Goal: Task Accomplishment & Management: Manage account settings

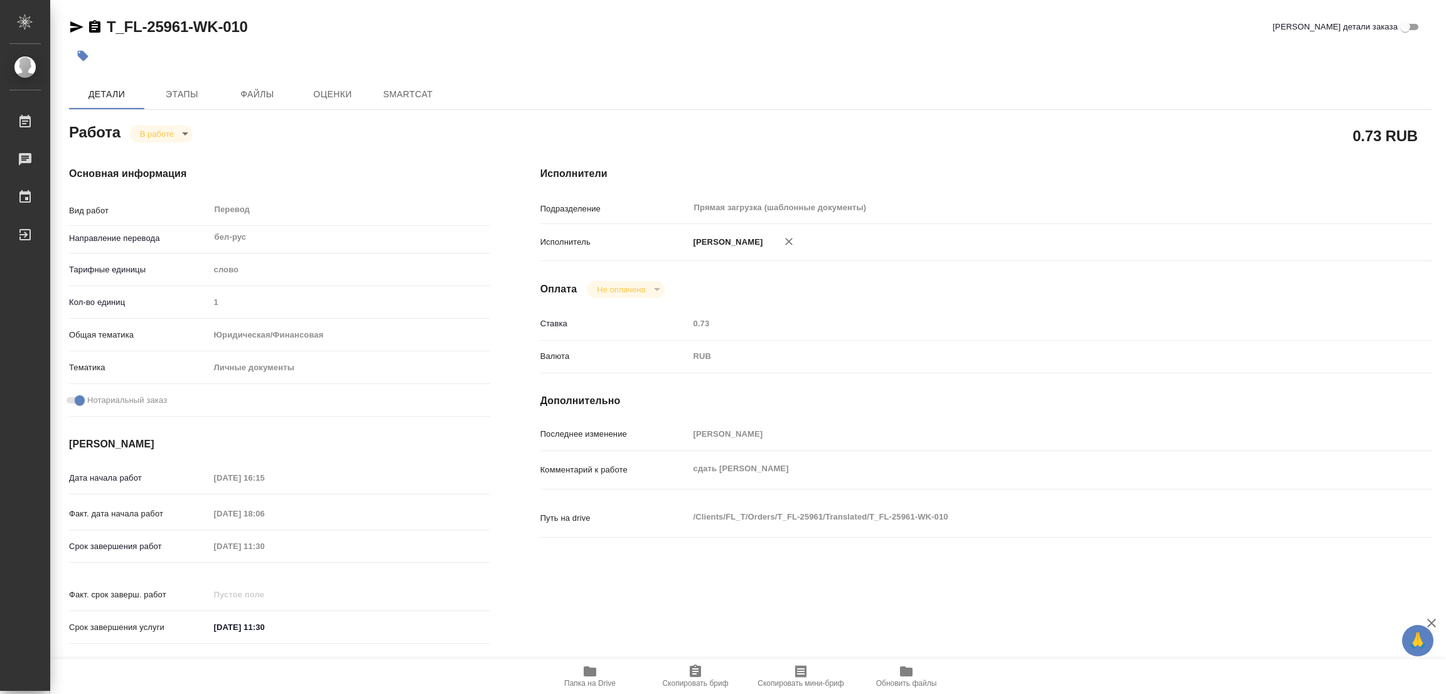
type textarea "x"
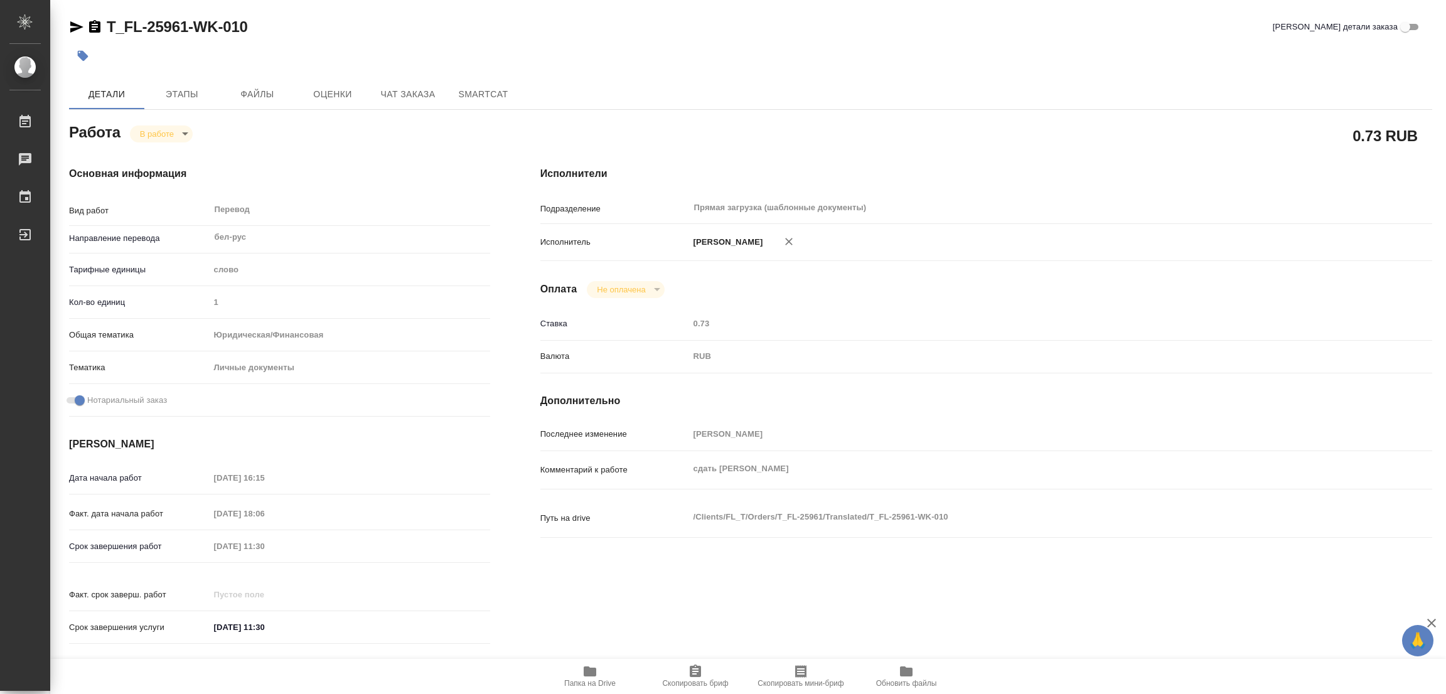
type textarea "x"
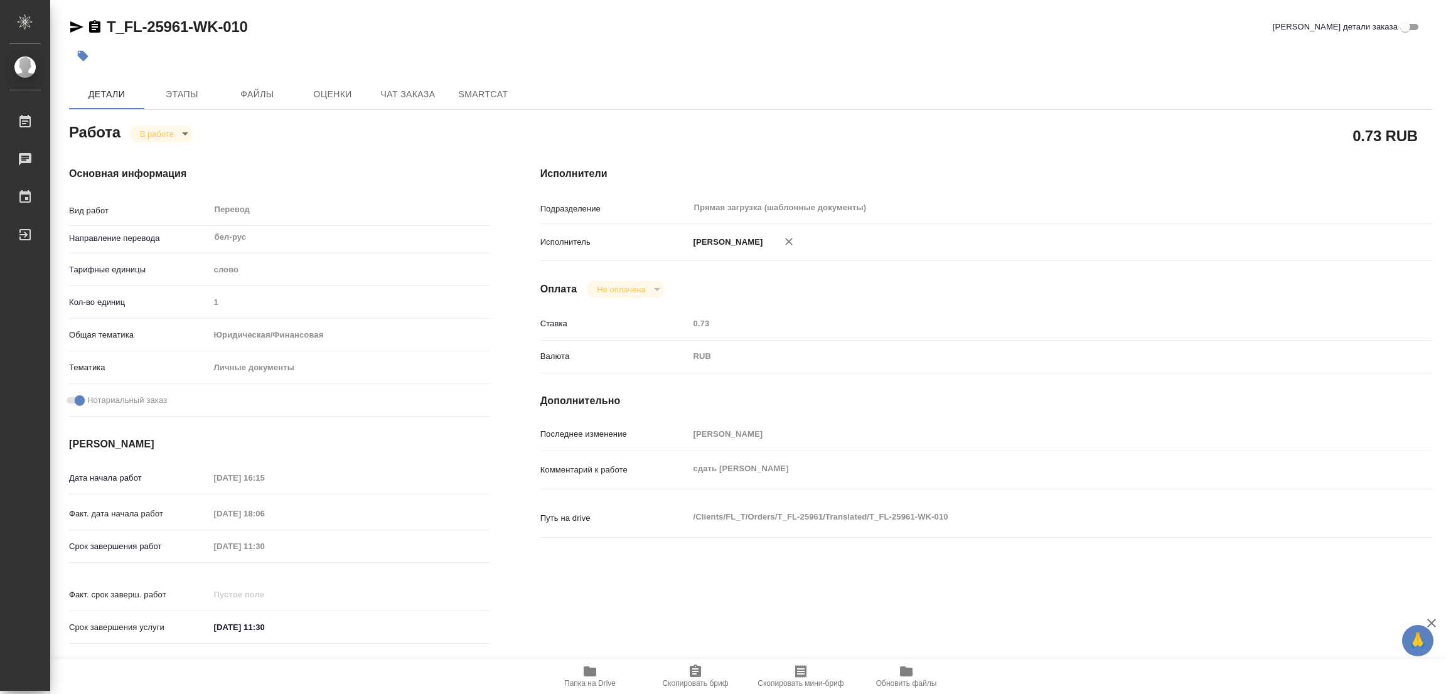
type textarea "x"
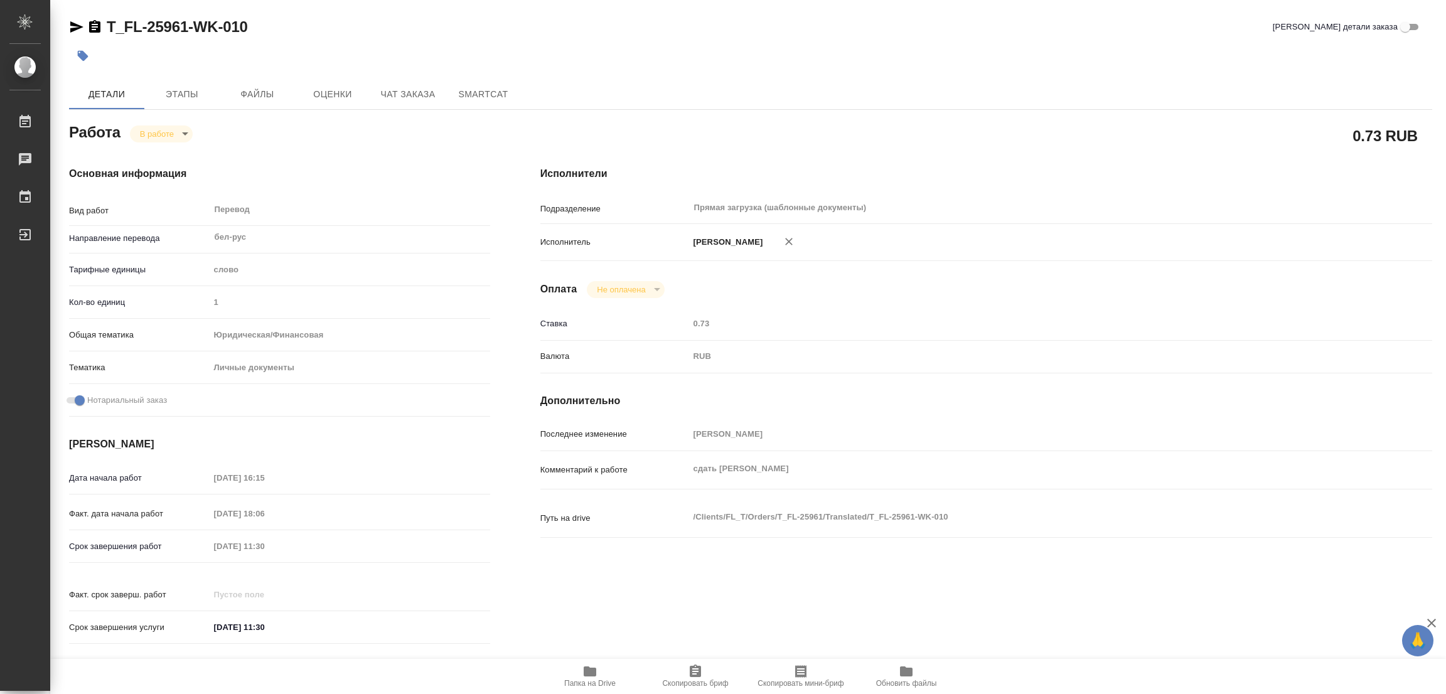
type textarea "x"
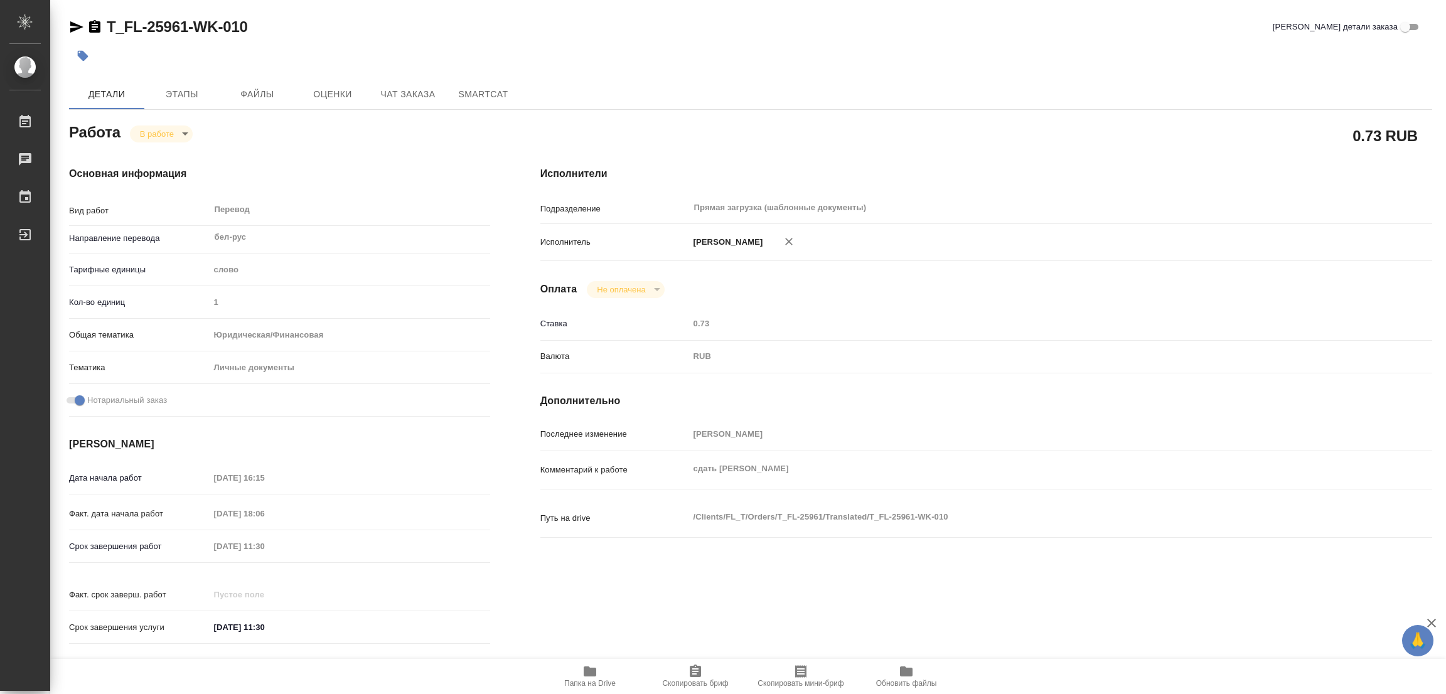
click at [356, 624] on div "Срок завершения услуги 11.10.2025 11:30" at bounding box center [279, 627] width 421 height 22
click at [589, 670] on icon "button" at bounding box center [590, 671] width 13 height 10
click at [85, 50] on icon "button" at bounding box center [83, 56] width 13 height 13
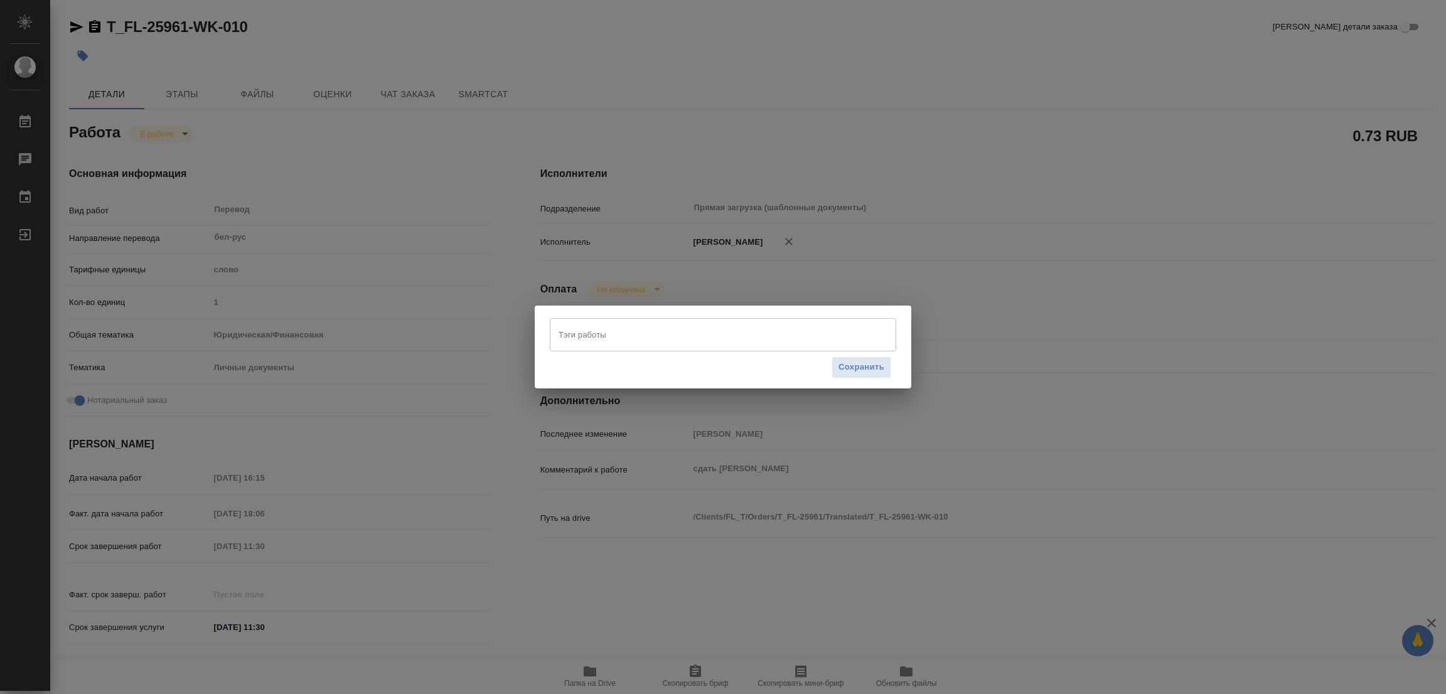
click at [594, 336] on input "Тэги работы" at bounding box center [710, 334] width 311 height 21
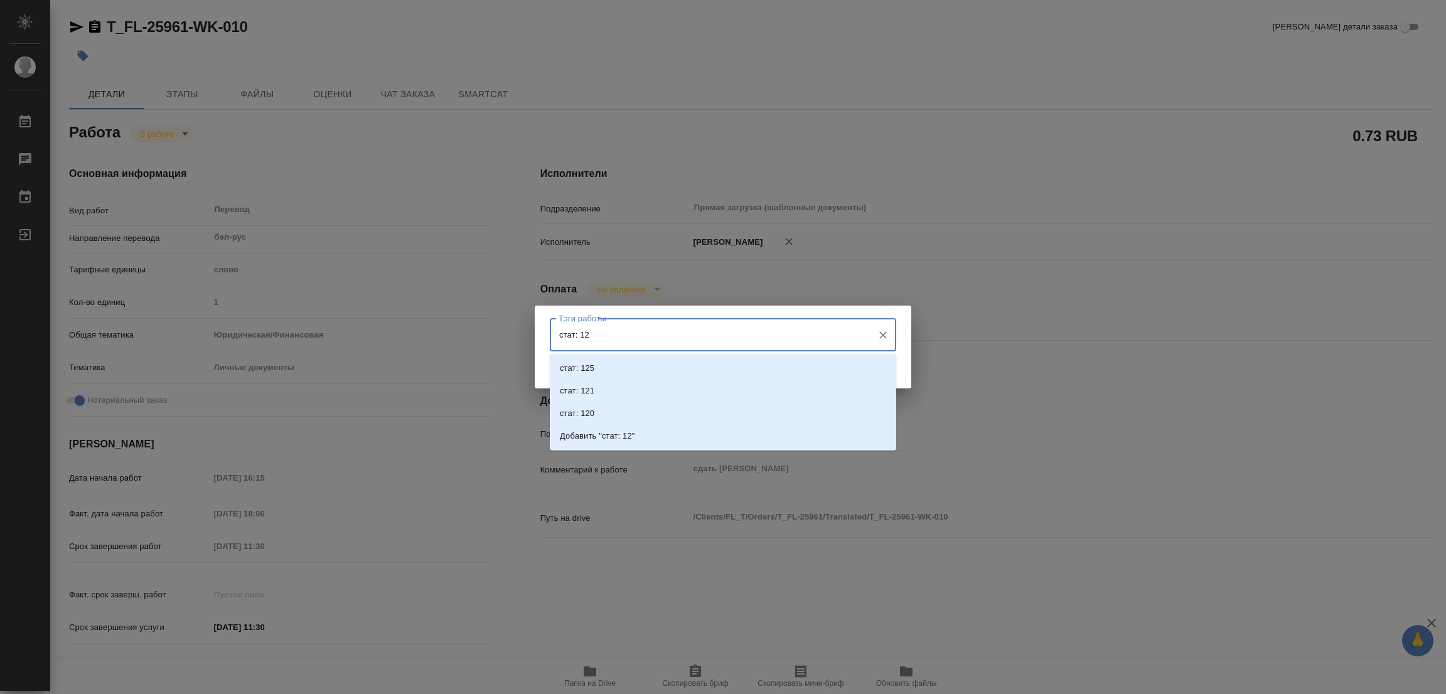
type input "стат: 125"
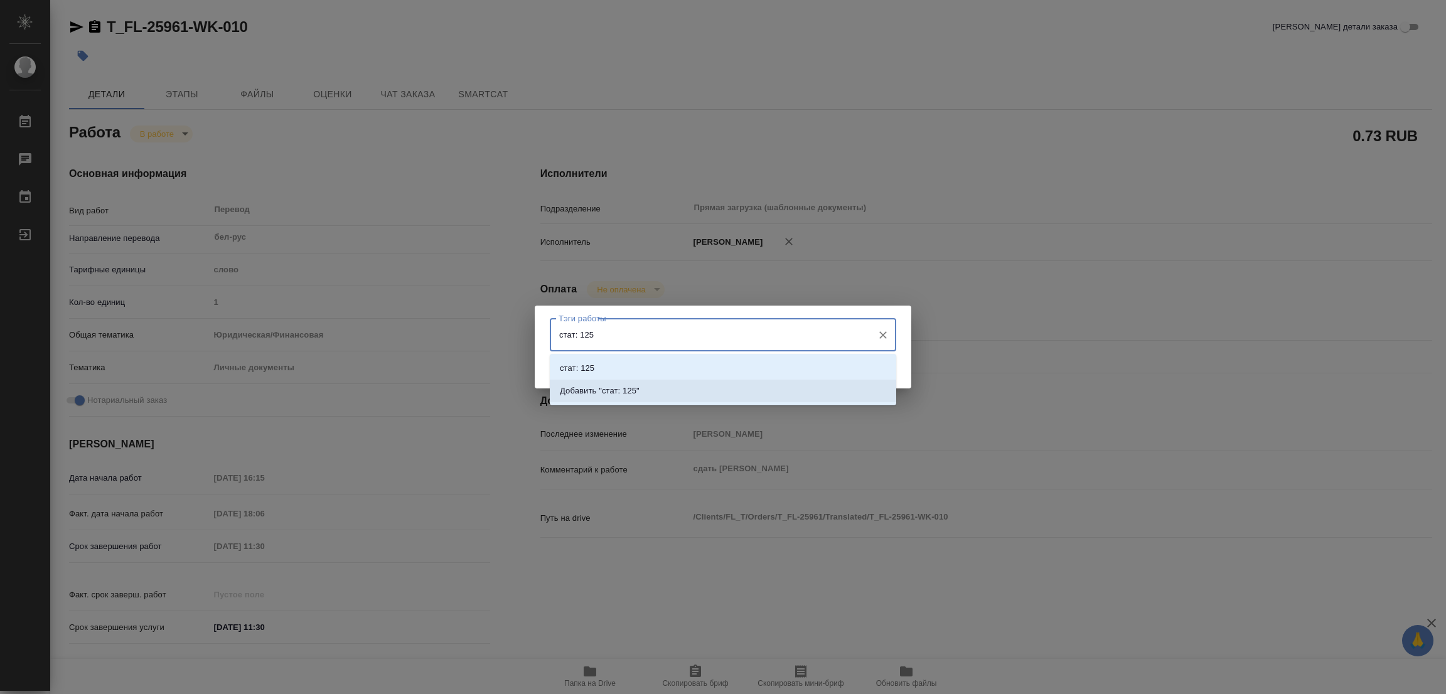
click at [615, 382] on li "Добавить "стат: 125"" at bounding box center [723, 391] width 346 height 23
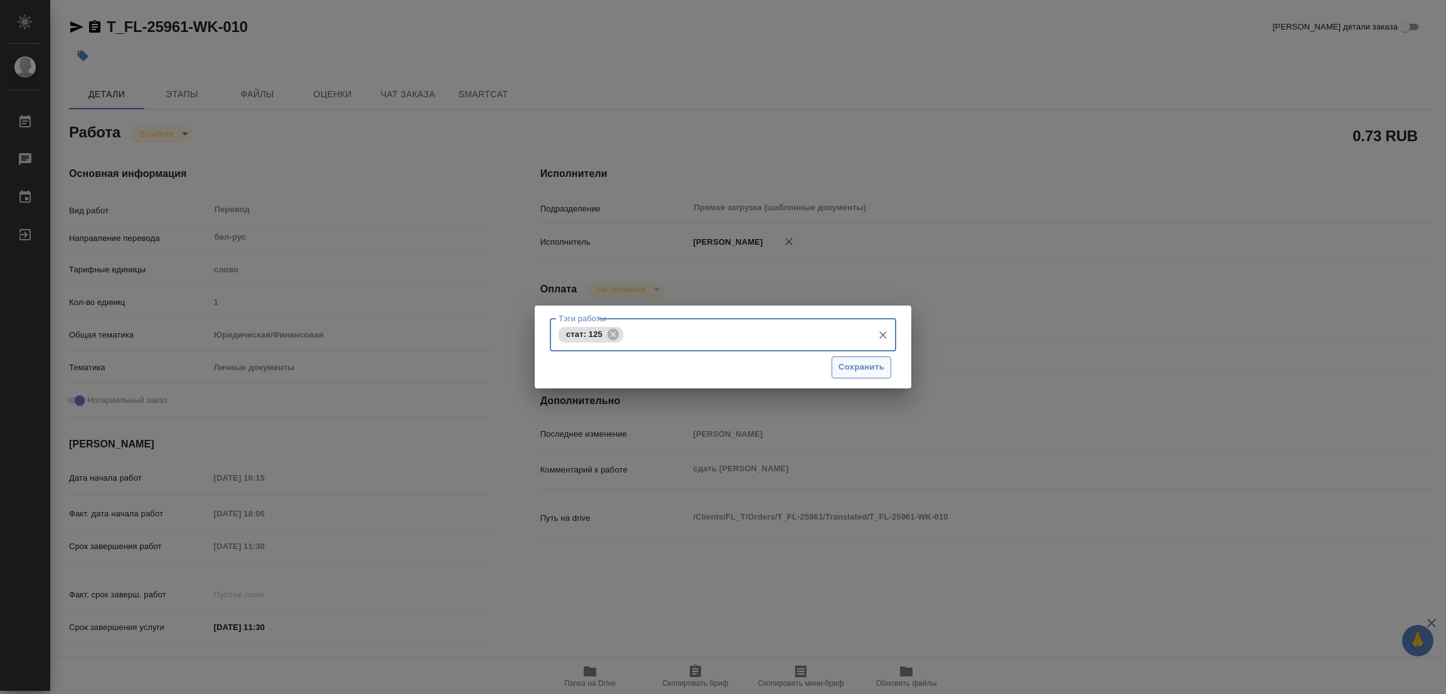
click at [864, 366] on span "Сохранить" at bounding box center [861, 367] width 46 height 14
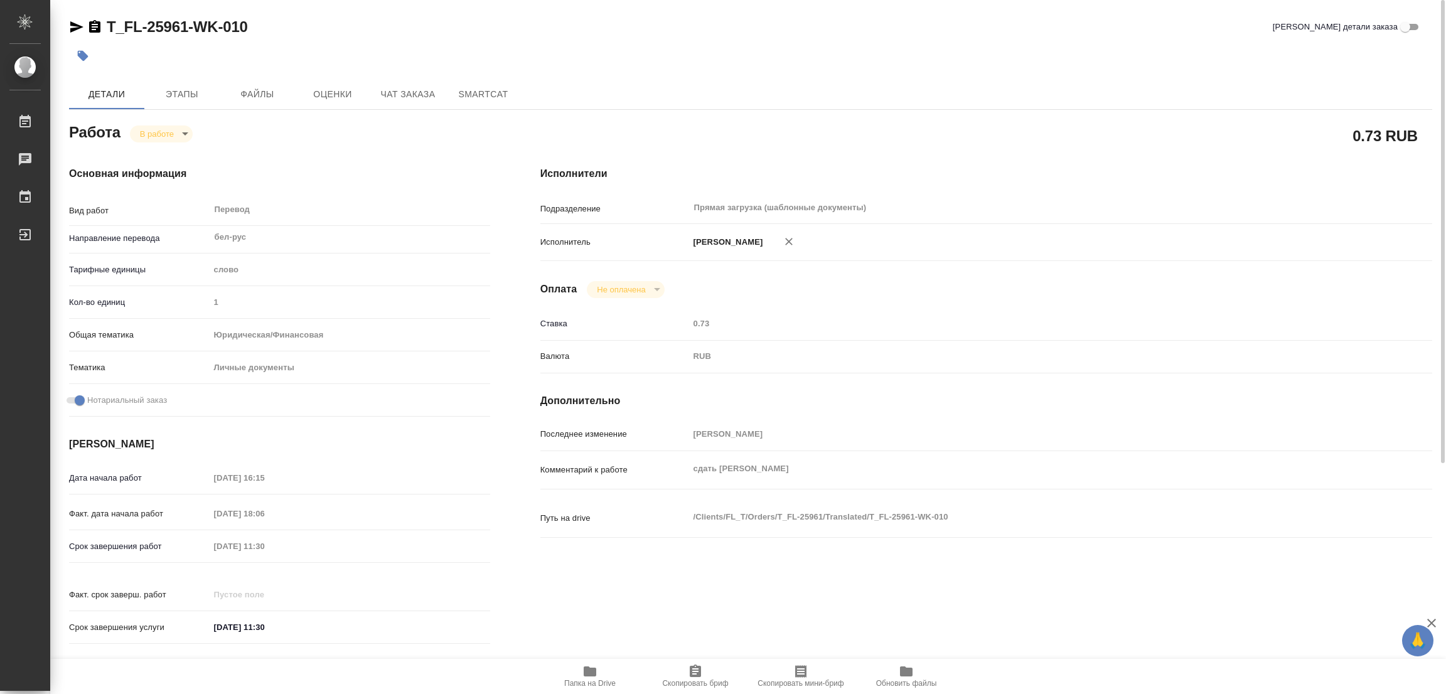
type input "inProgress"
type textarea "Перевод"
type textarea "x"
type input "бел-рус"
type input "5a8b1489cc6b4906c91bfd90"
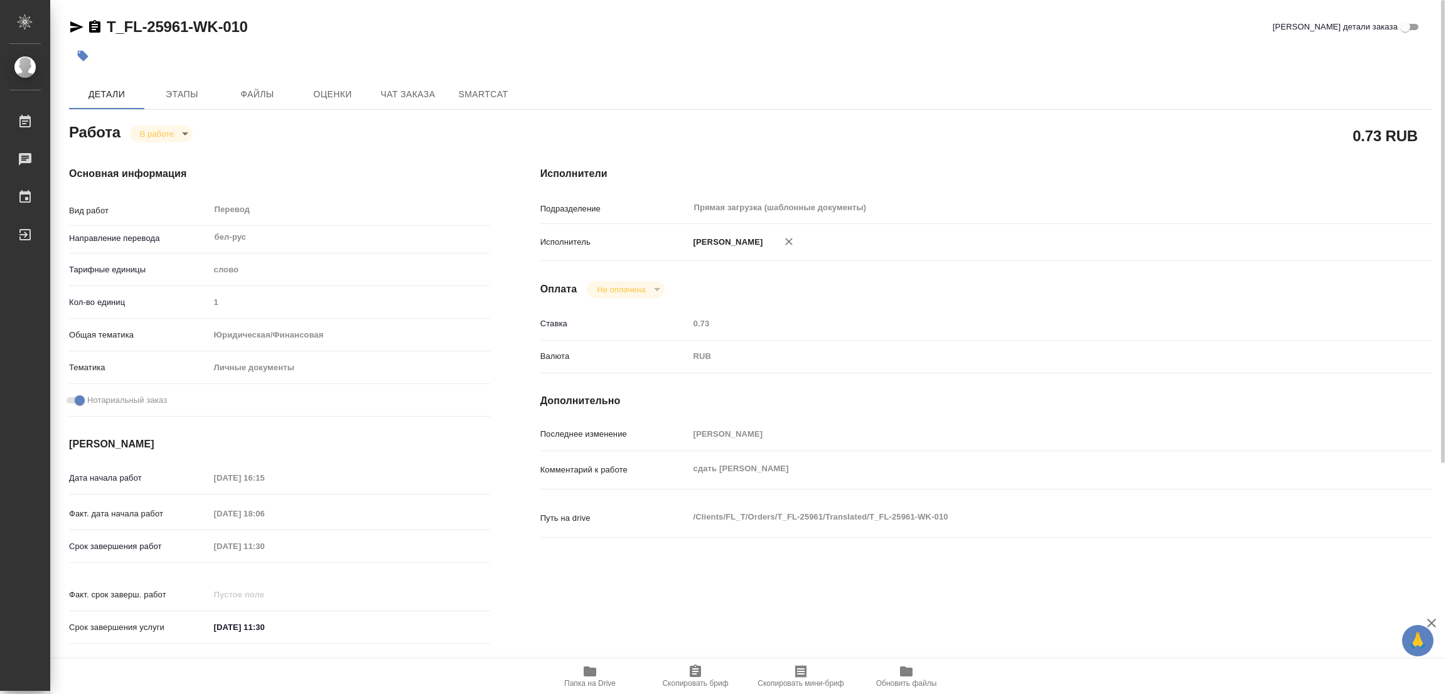
type input "1"
type input "yr-fn"
type input "5a8b8b956a9677013d343cfe"
checkbox input "true"
type input "10.10.2025 16:15"
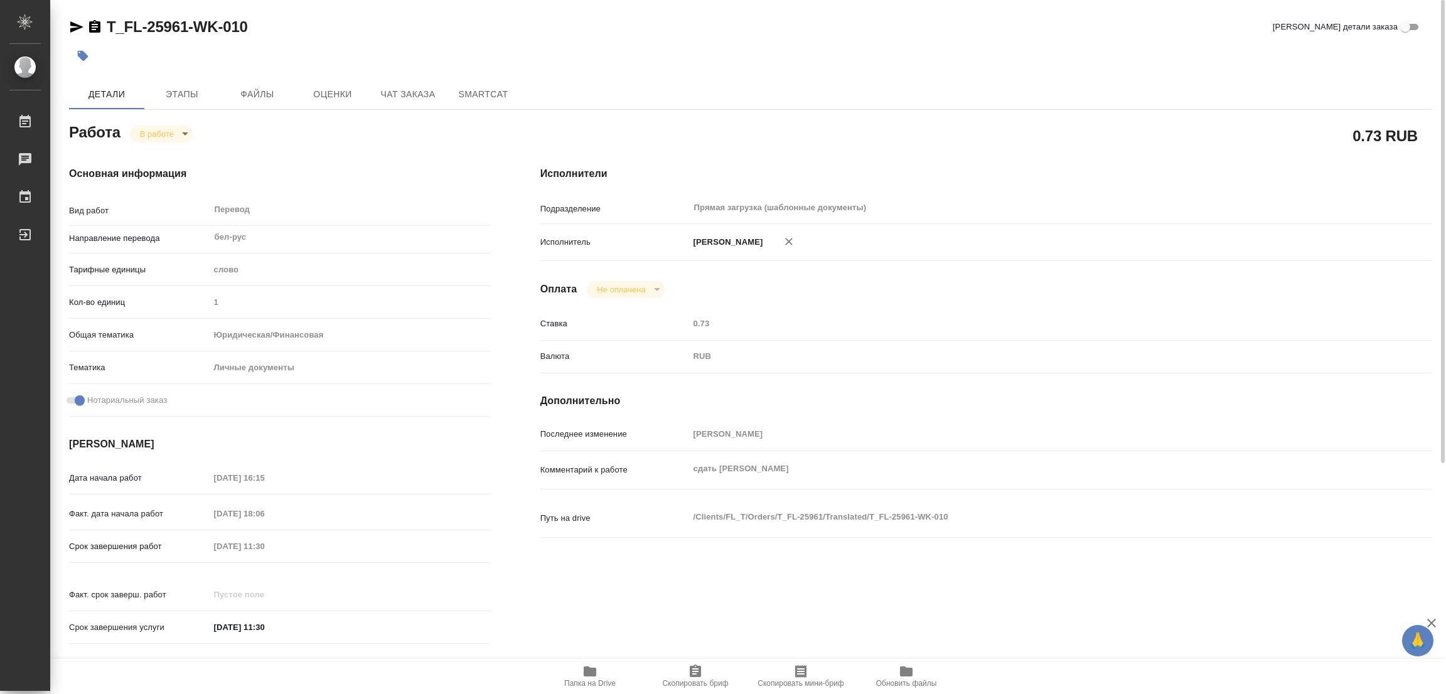
type input "10.10.2025 18:06"
type input "11.10.2025 11:30"
type input "Прямая загрузка (шаблонные документы)"
type input "notPayed"
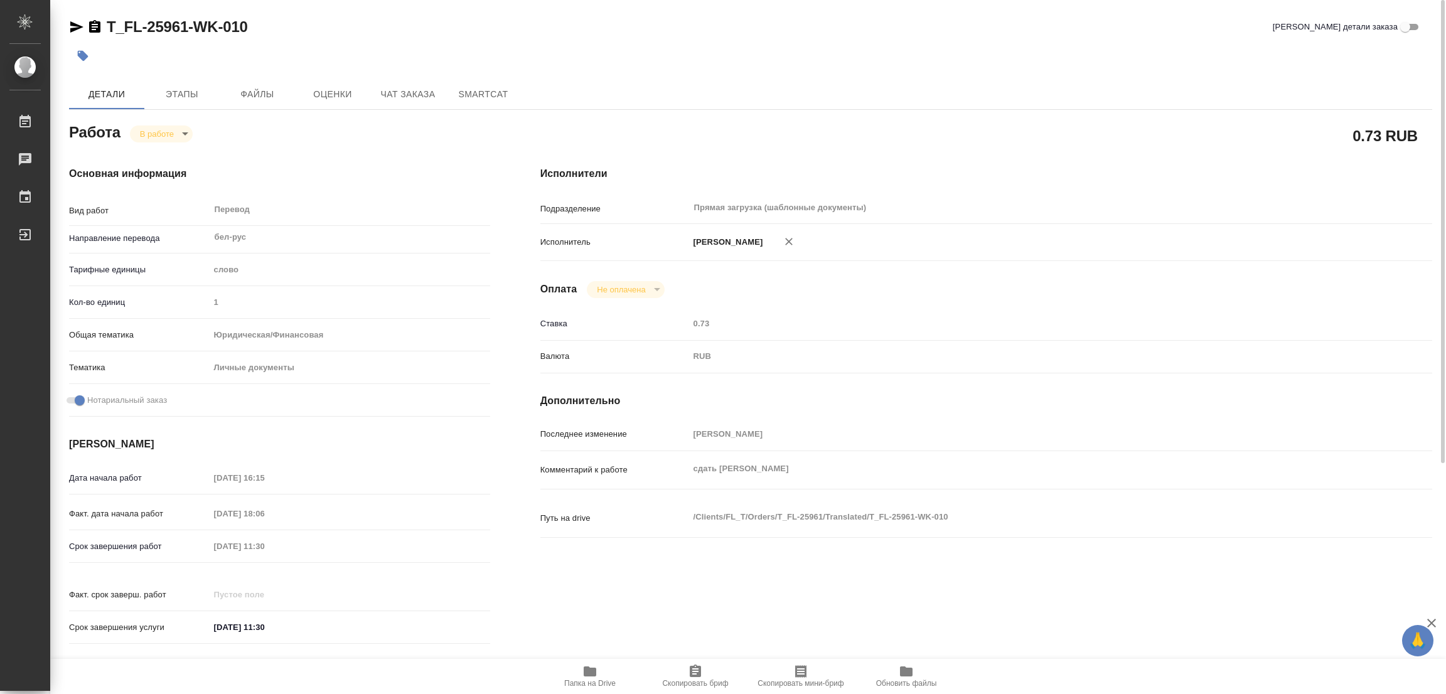
type input "0.73"
type input "RUB"
type input "[PERSON_NAME]"
type textarea "сдать Диме Голубеву"
type textarea "x"
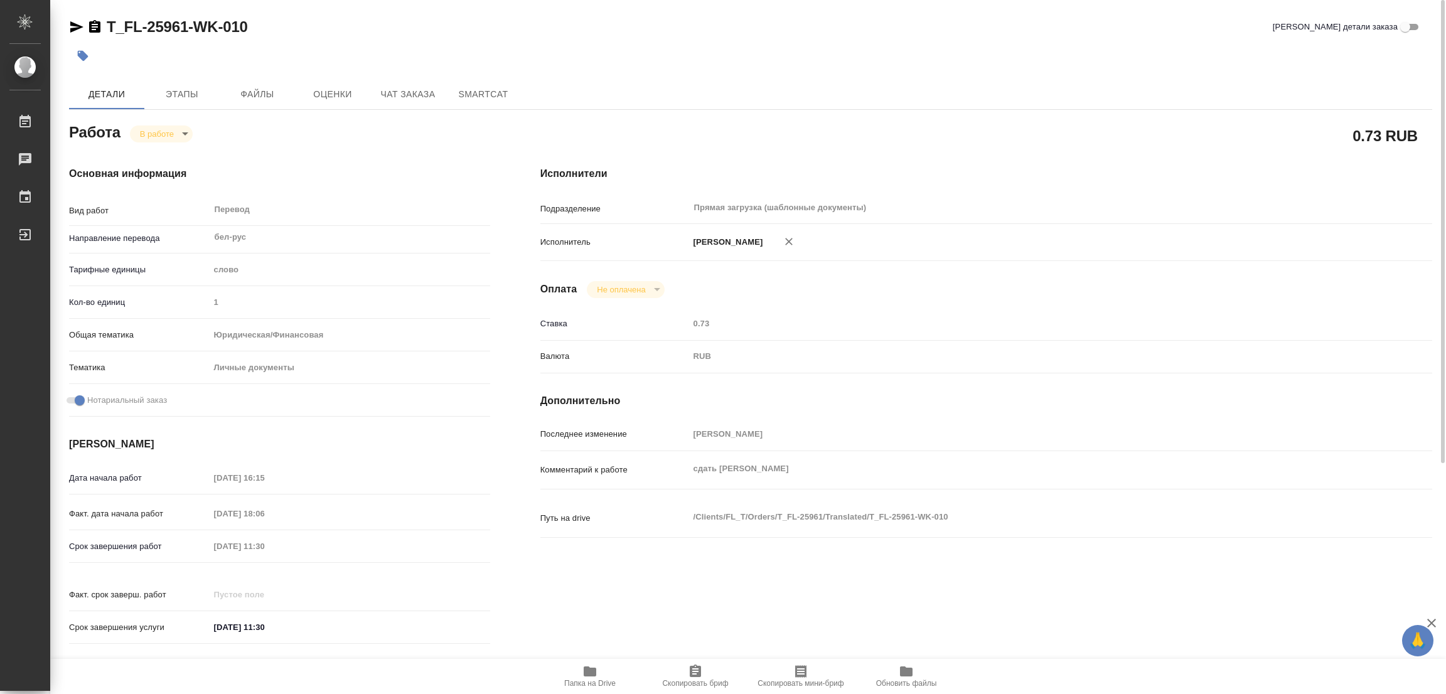
type textarea "/Clients/FL_T/Orders/T_FL-25961/Translated/T_FL-25961-WK-010"
type textarea "x"
type input "T_FL-25961"
type input "Перевод станд. несрочный"
type input "Перевод, Редактура, Приёмка по качеству, Корректура, Постредактура машинного пе…"
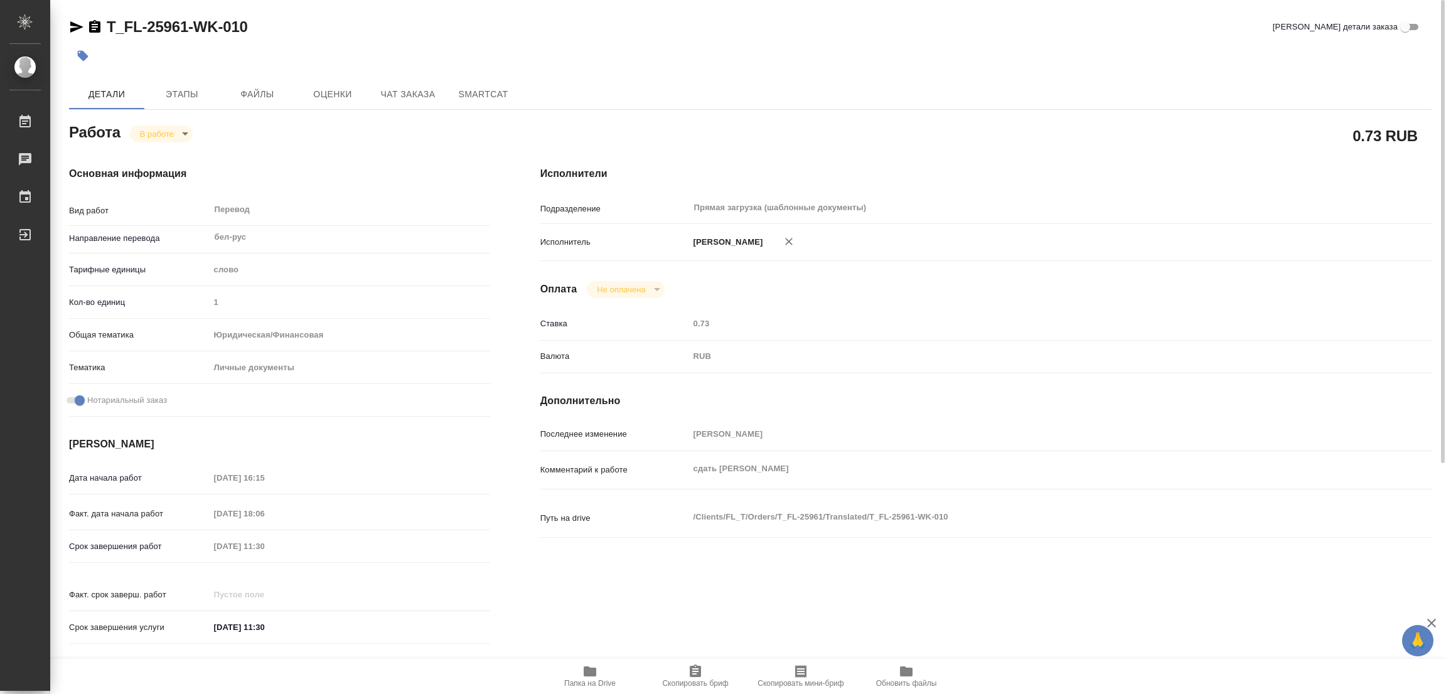
type input "[PERSON_NAME], [PERSON_NAME]"
type input "/Clients/FL_T/Orders/T_FL-25961"
type textarea "x"
type textarea "паспорт бел-рус под нот для Сахарово"
type textarea "x"
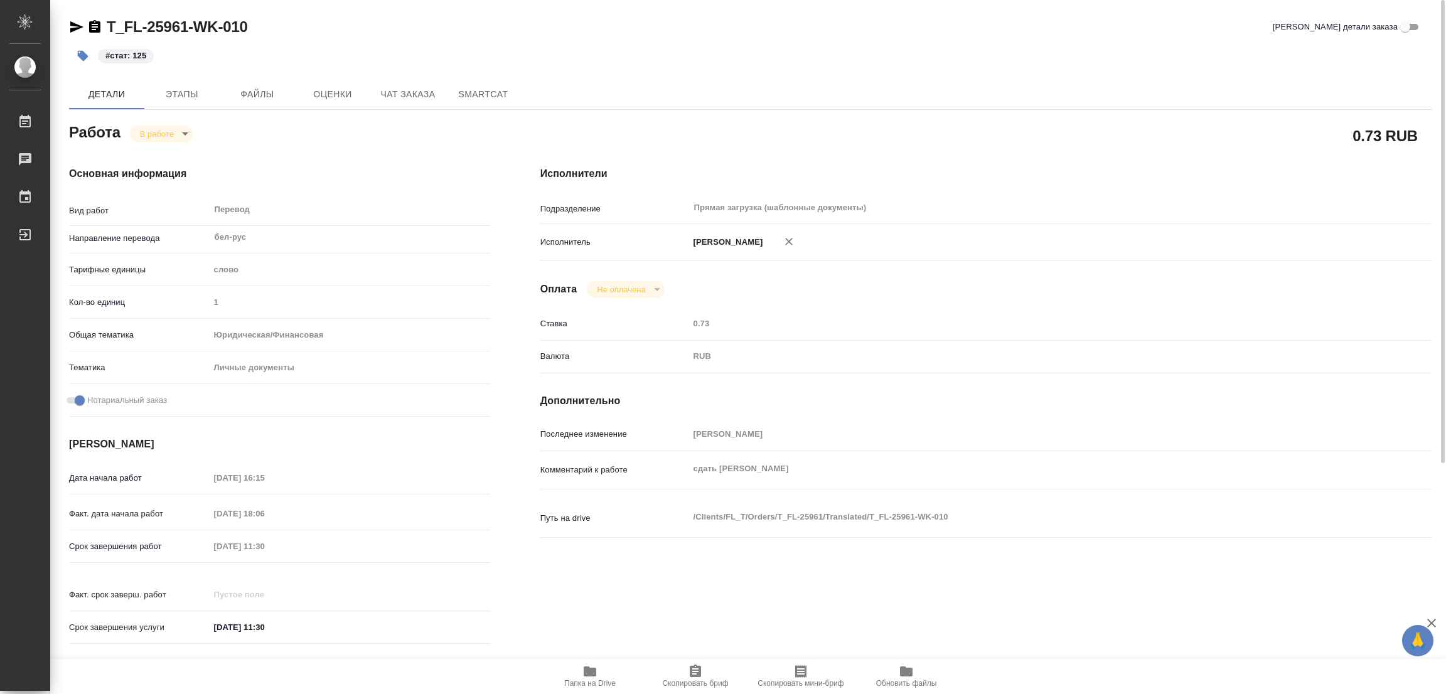
type textarea "x"
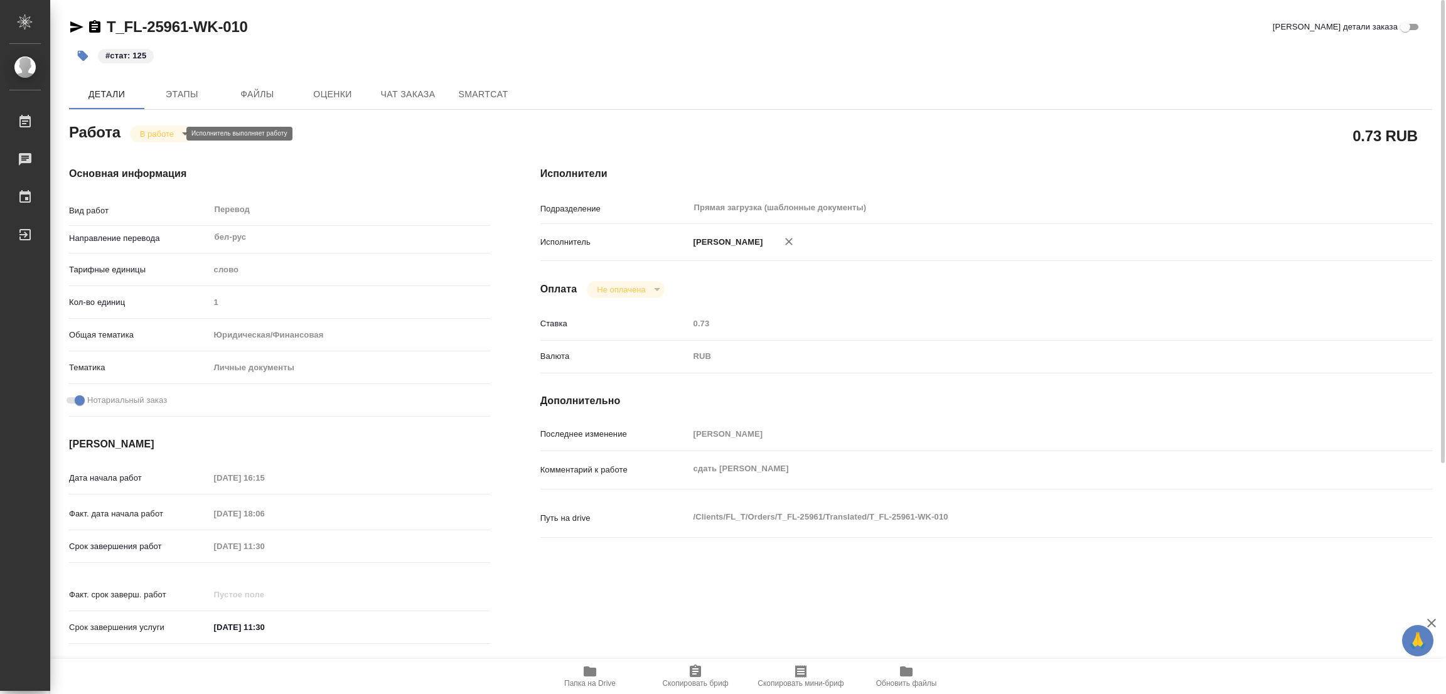
type textarea "x"
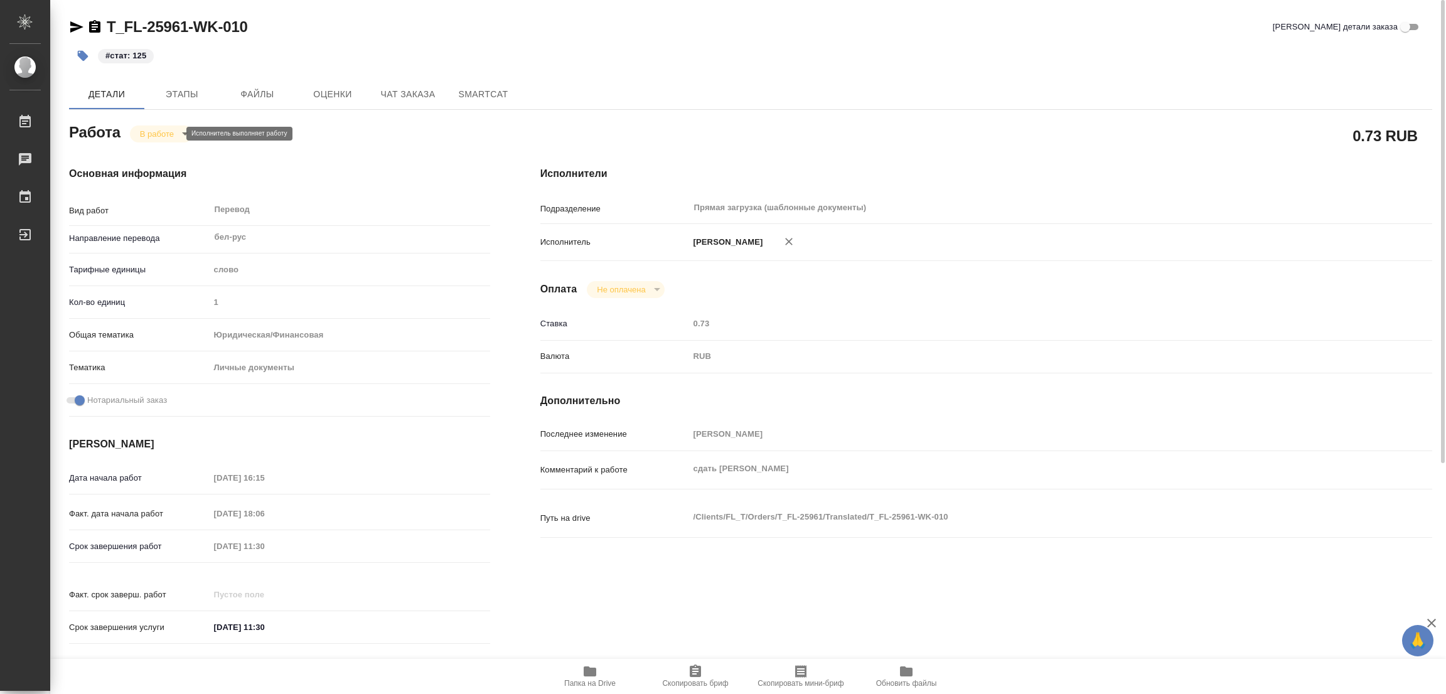
click at [150, 132] on body "🙏 .cls-1 fill:#fff; AWATERA Popova Galina Работы 0 Чаты График Выйти T_FL-25961…" at bounding box center [723, 347] width 1446 height 694
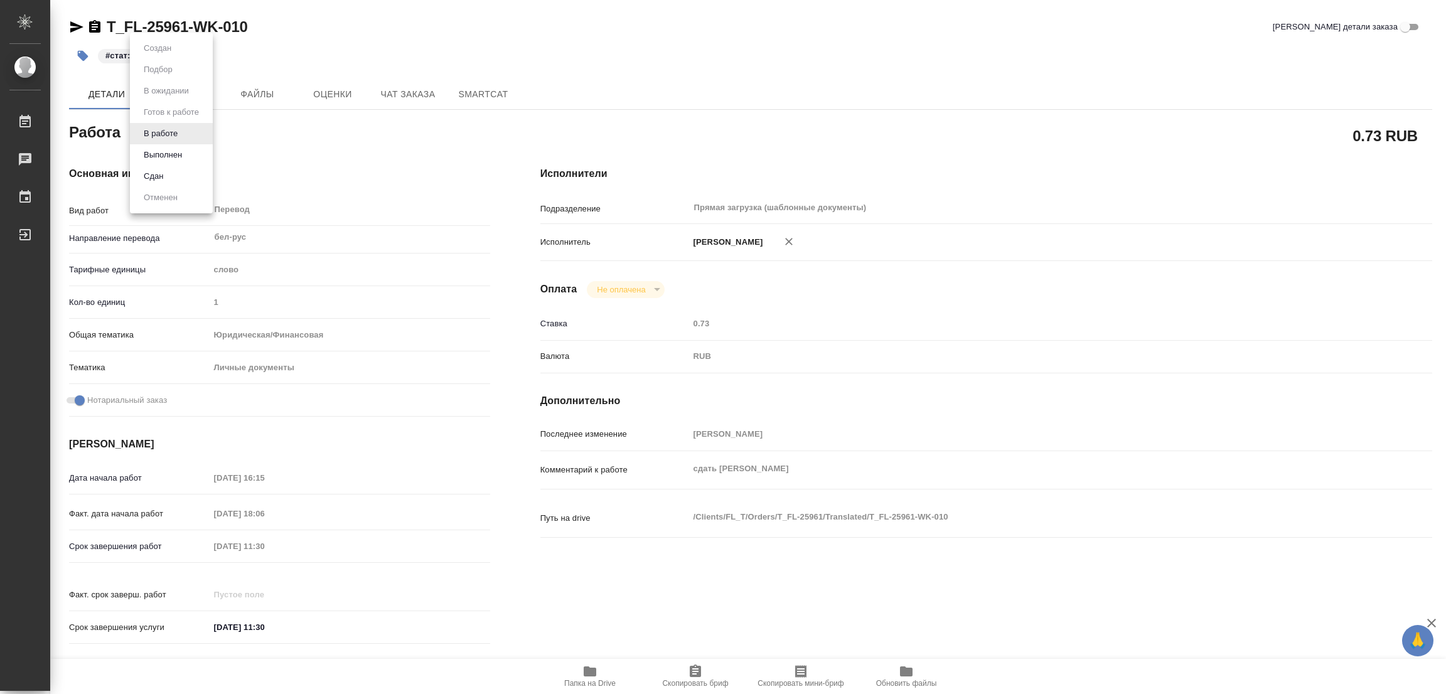
type textarea "x"
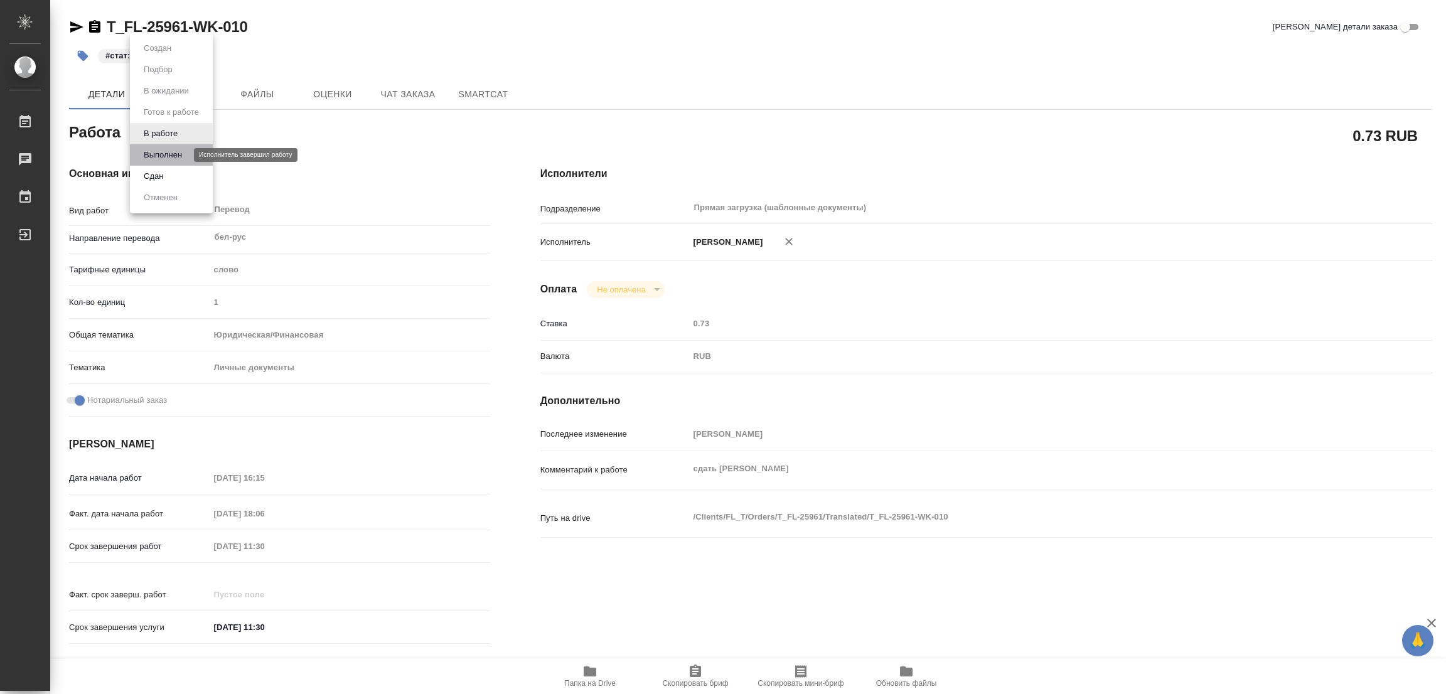
click at [156, 155] on button "Выполнен" at bounding box center [163, 155] width 46 height 14
type textarea "x"
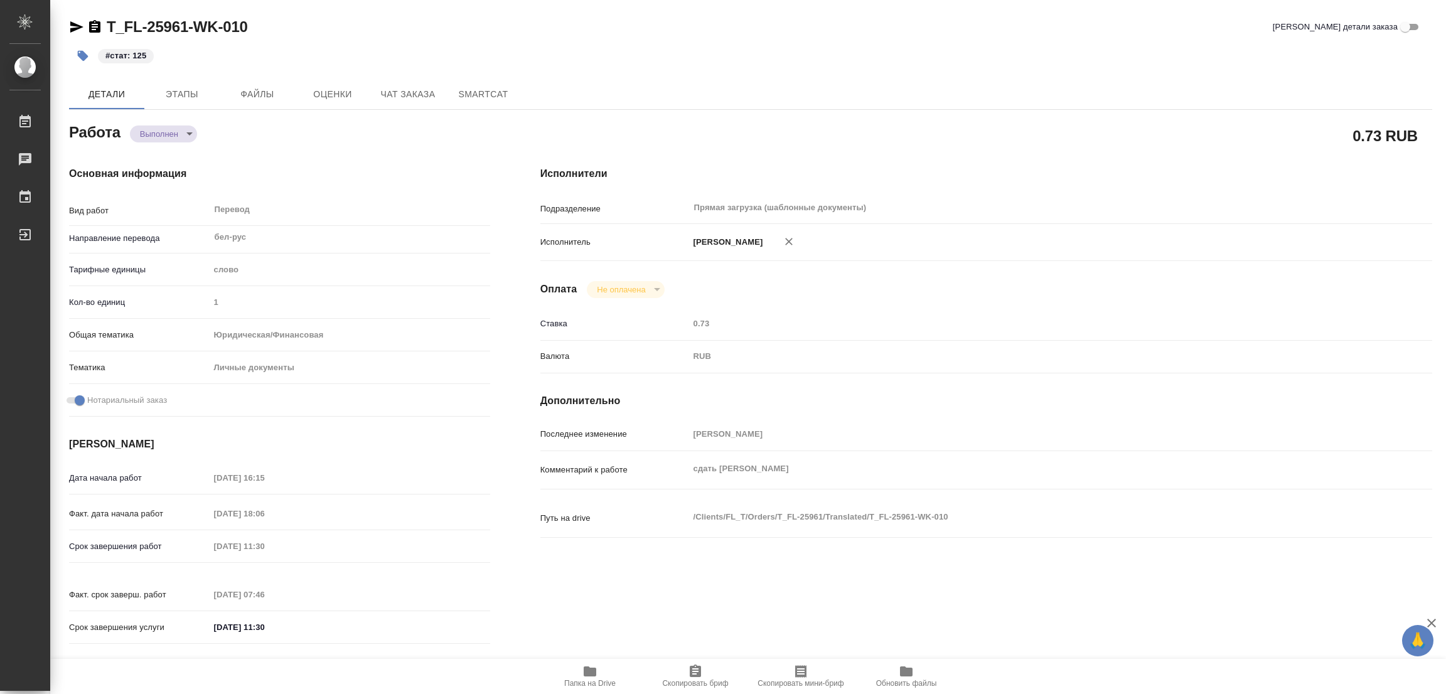
type textarea "x"
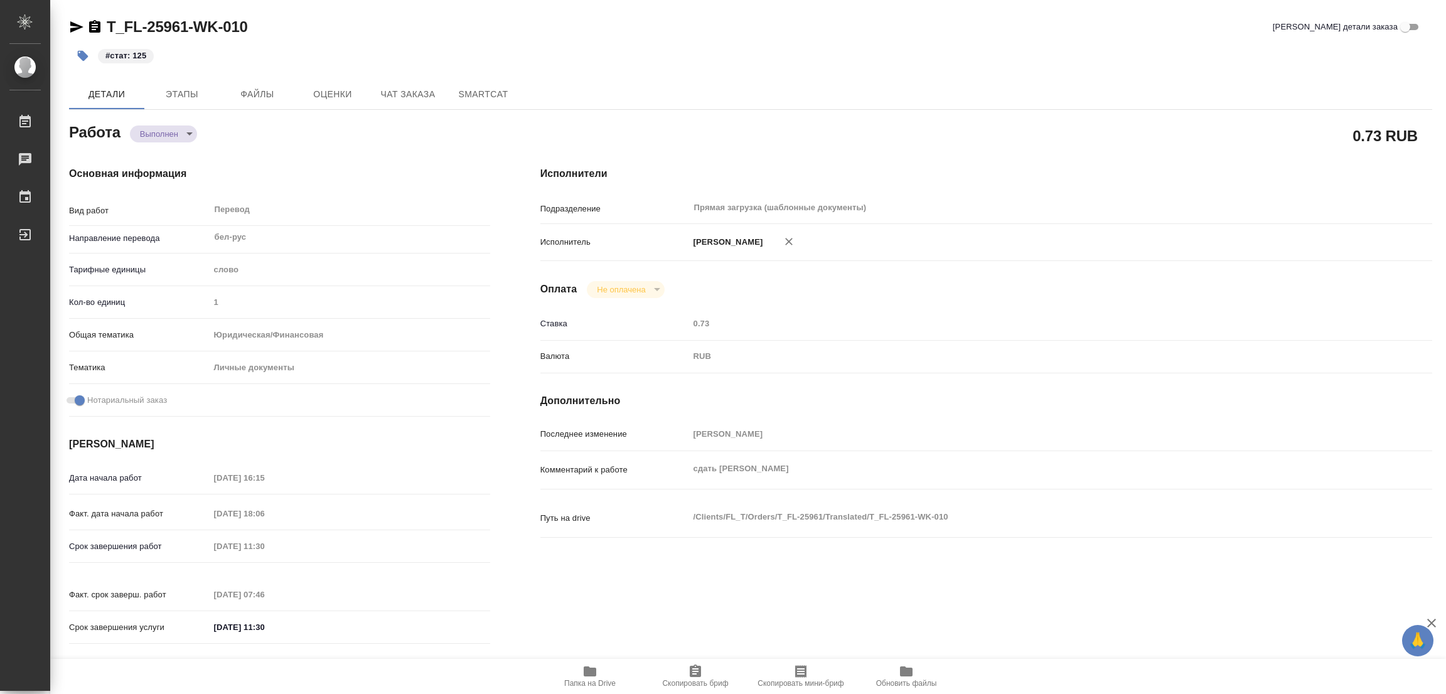
type textarea "x"
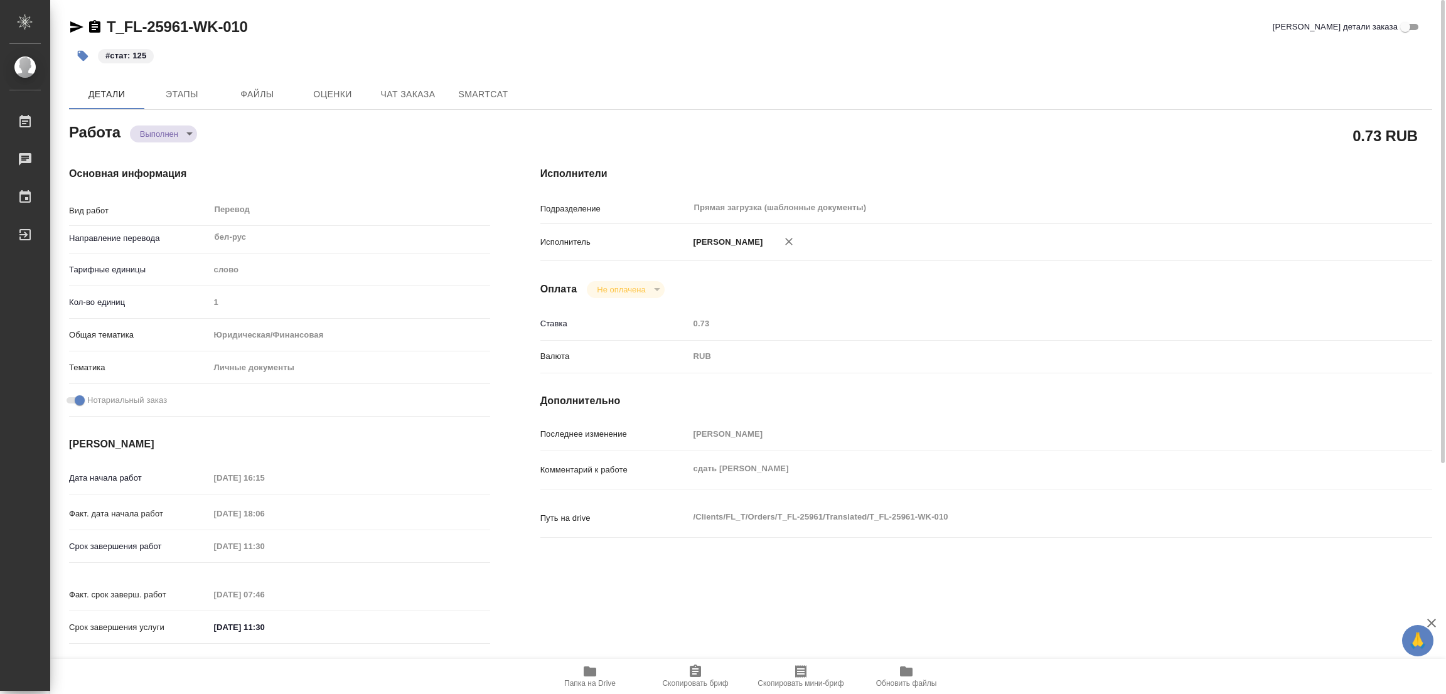
type textarea "x"
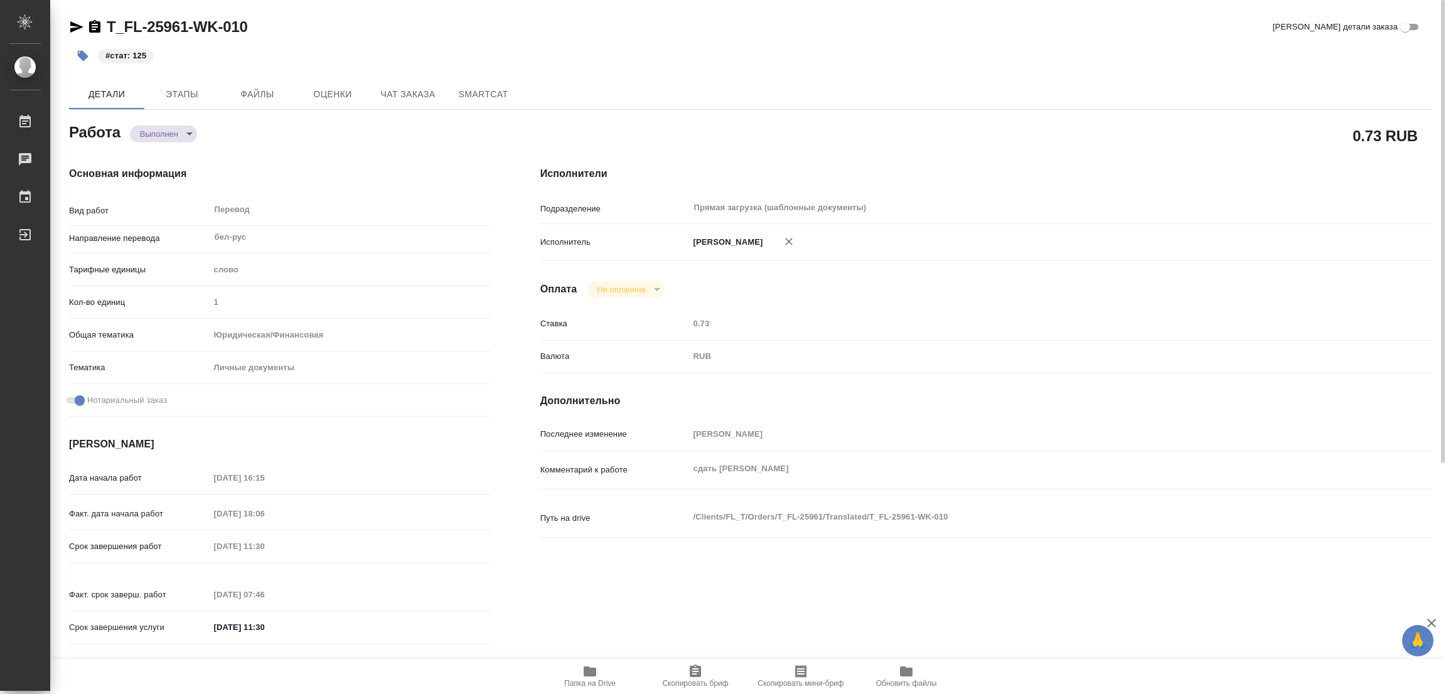
type textarea "x"
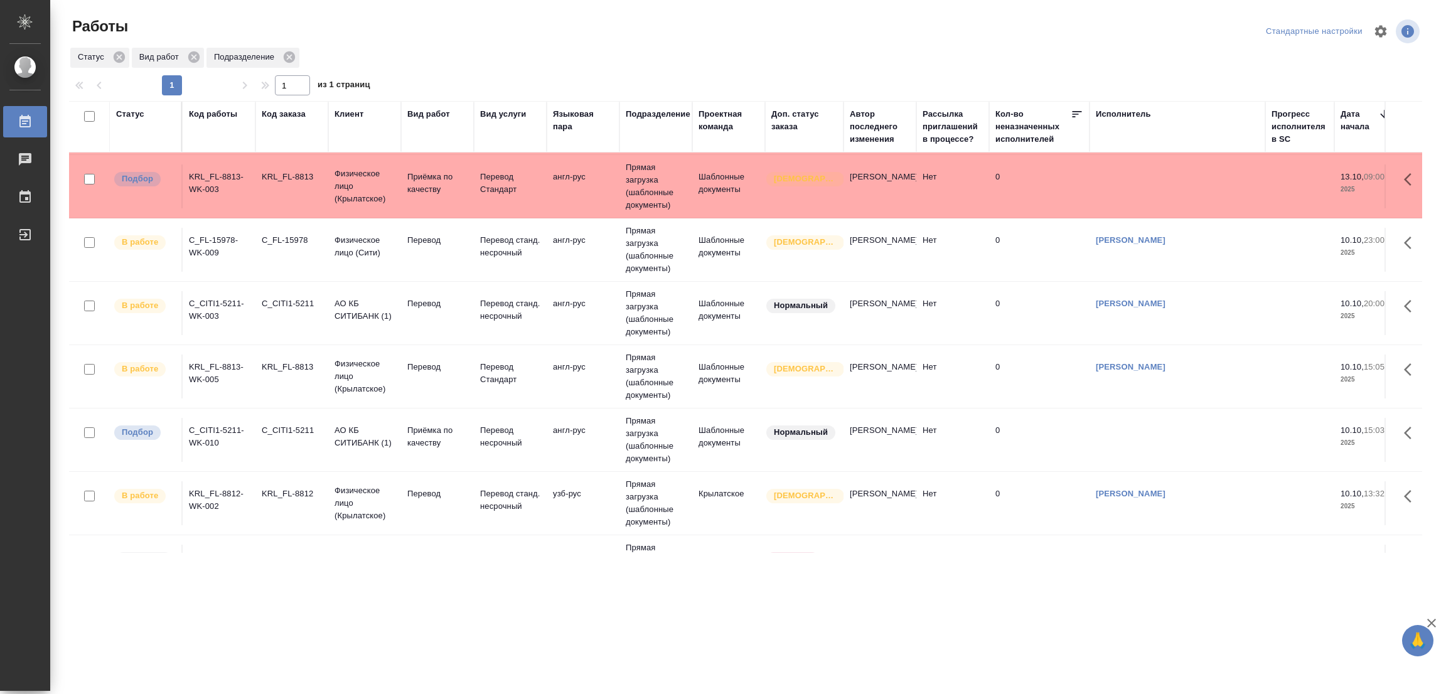
scroll to position [250, 0]
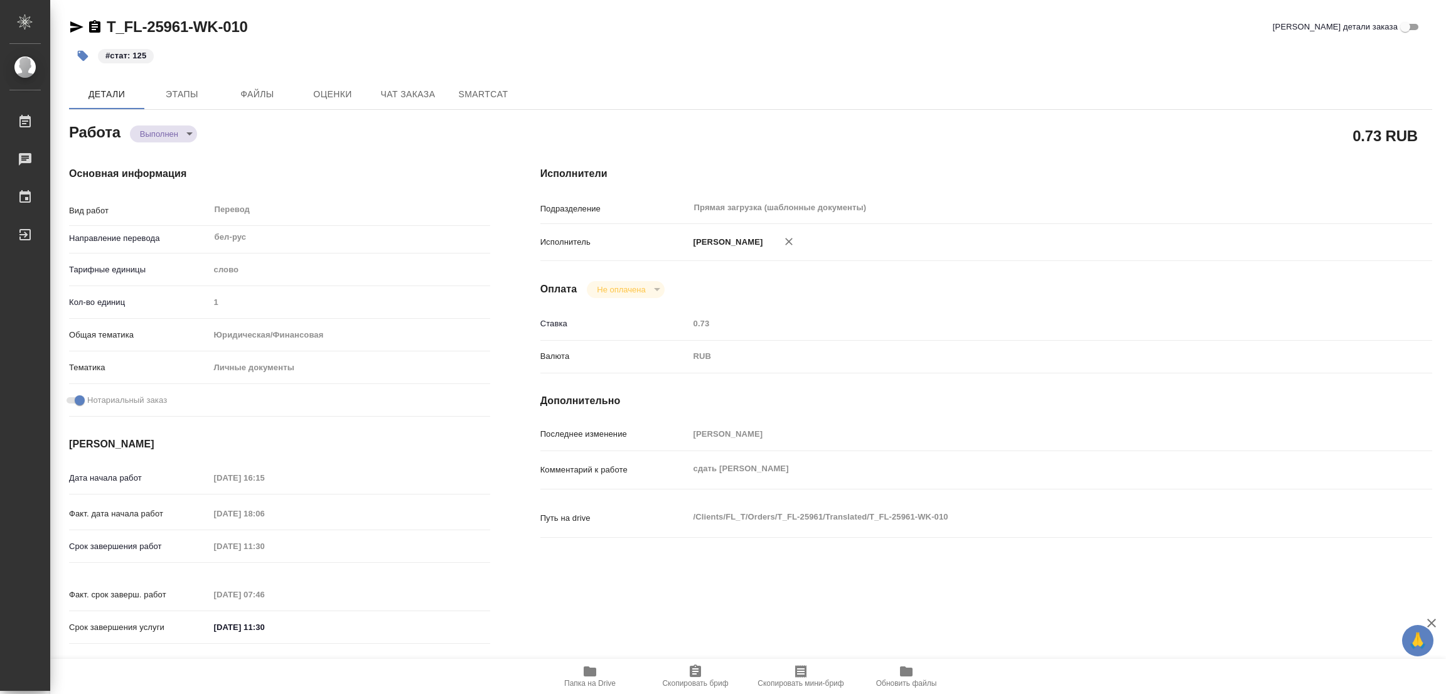
type textarea "x"
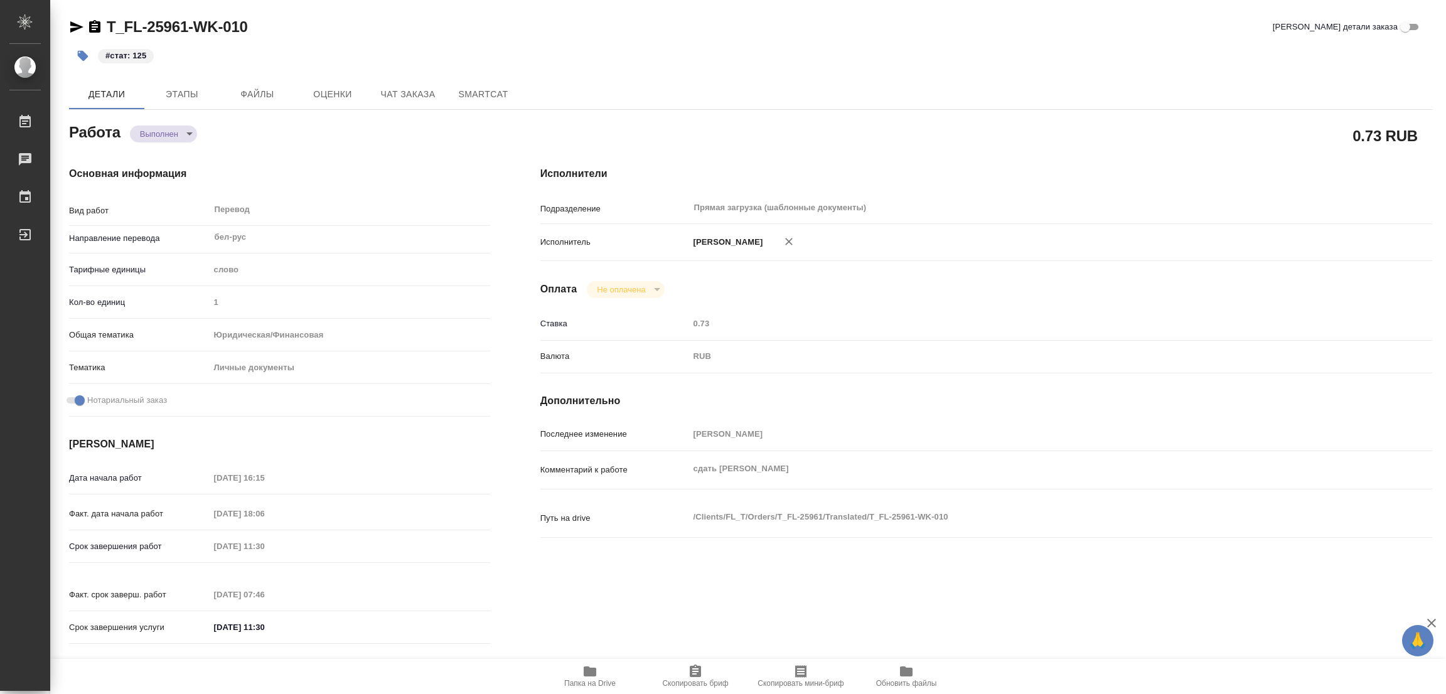
type textarea "x"
